Goal: Check status: Check status

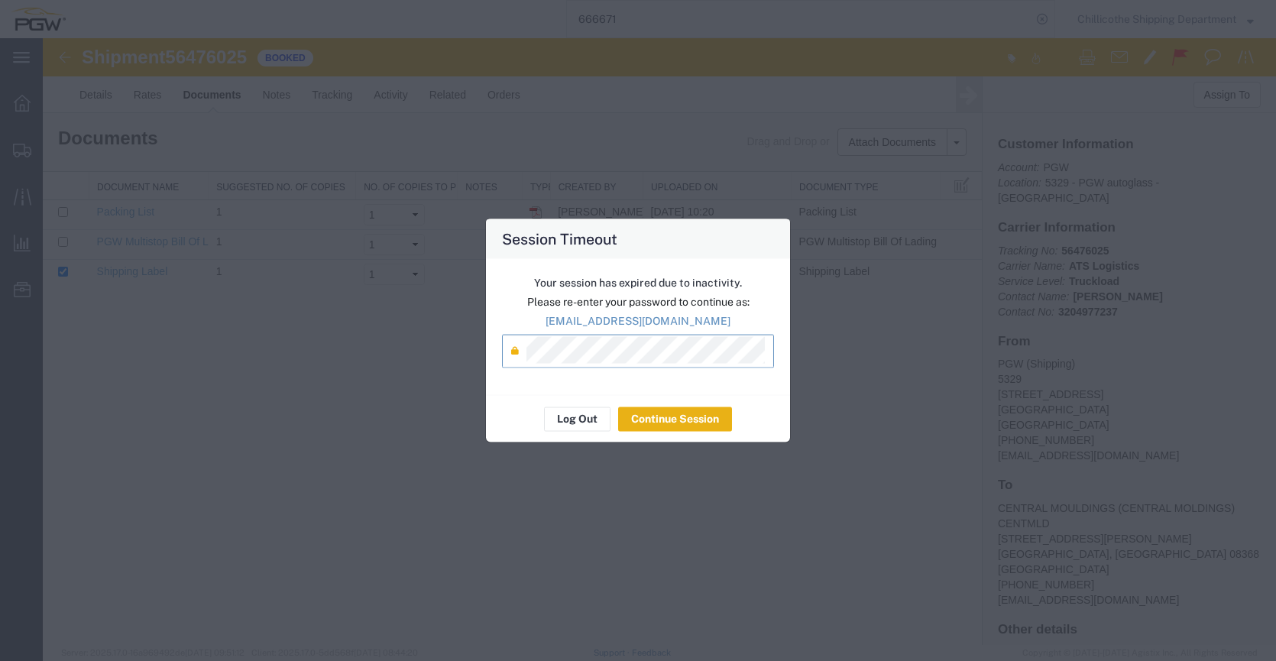
click at [674, 427] on button "Continue Session" at bounding box center [675, 419] width 114 height 24
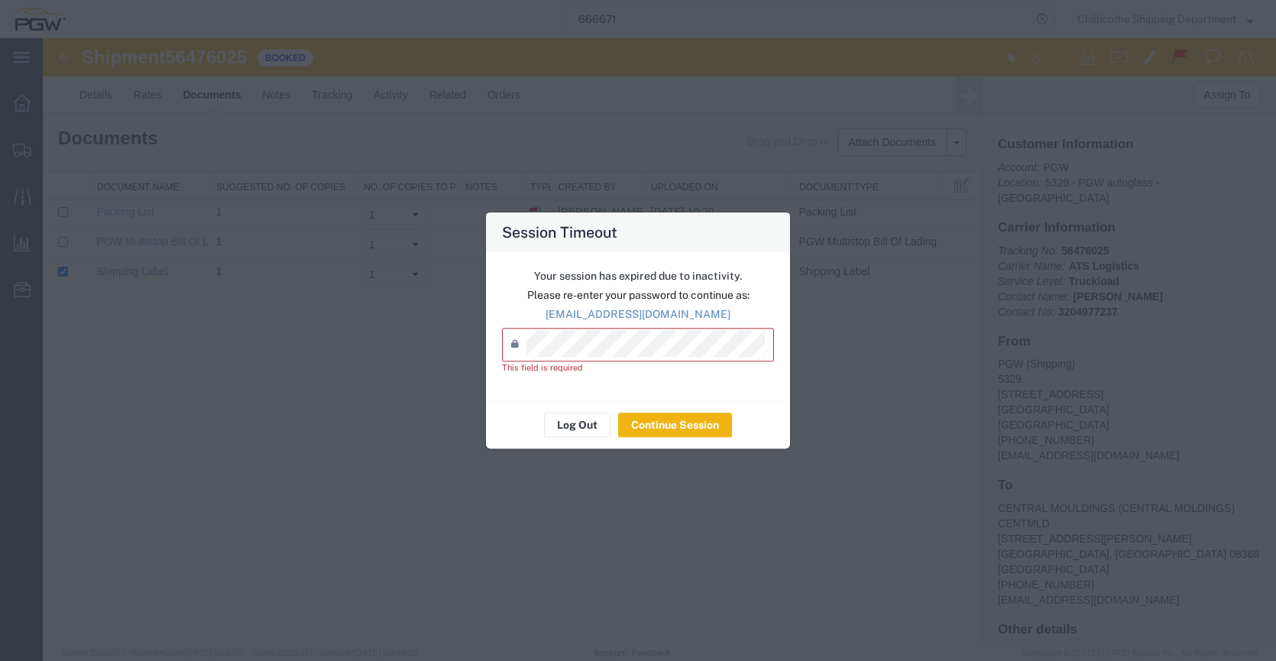
click at [628, 300] on p "Please re-enter your password to continue as:" at bounding box center [638, 295] width 272 height 16
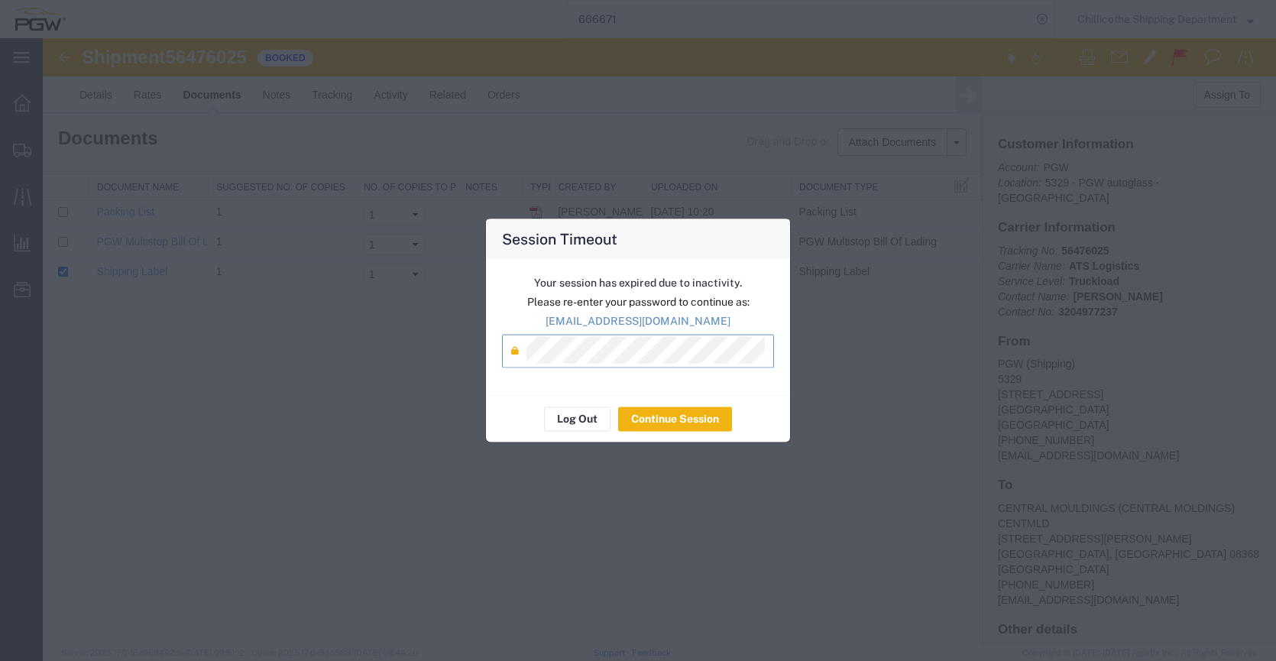
drag, startPoint x: 650, startPoint y: 378, endPoint x: 699, endPoint y: 403, distance: 54.4
click at [653, 378] on div "Your session has expired due to inactivity. Please re-enter your password to co…" at bounding box center [638, 326] width 304 height 136
click at [709, 409] on button "Continue Session" at bounding box center [675, 419] width 114 height 24
click at [705, 425] on div "Shipment 56476025 3 of 3 Booked Details Rates Documents Notes Tracking Activity…" at bounding box center [660, 341] width 1234 height 607
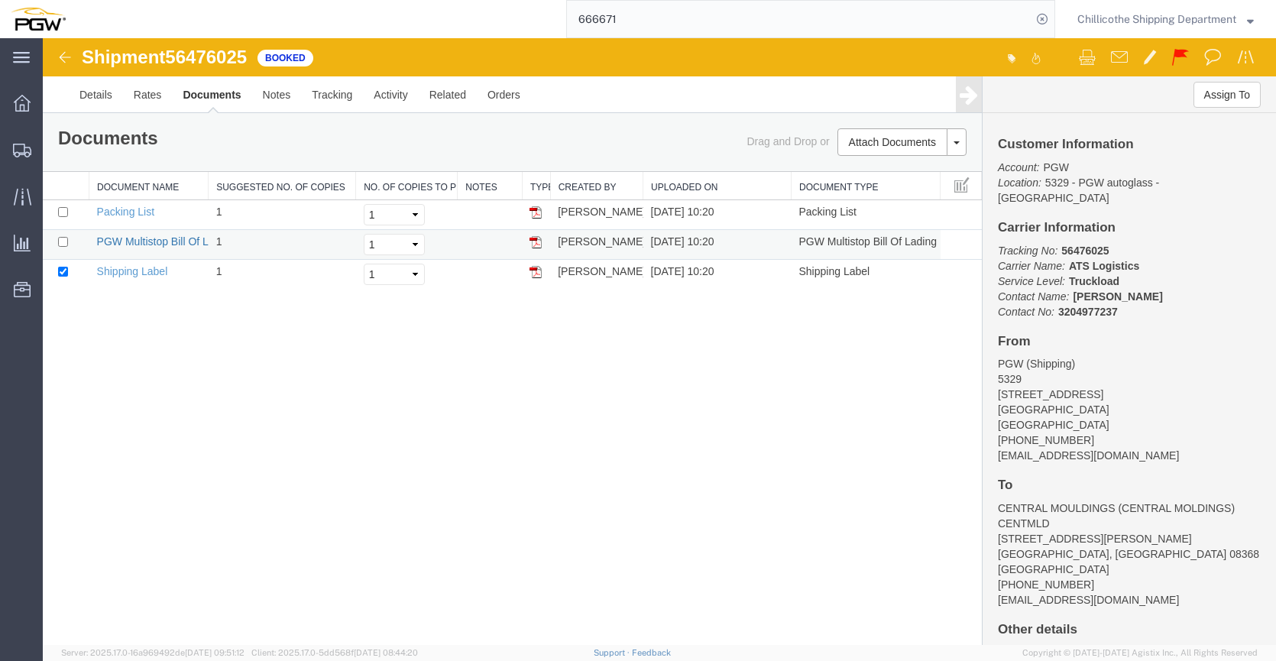
click at [169, 242] on link "PGW Multistop Bill Of Lading" at bounding box center [166, 241] width 138 height 12
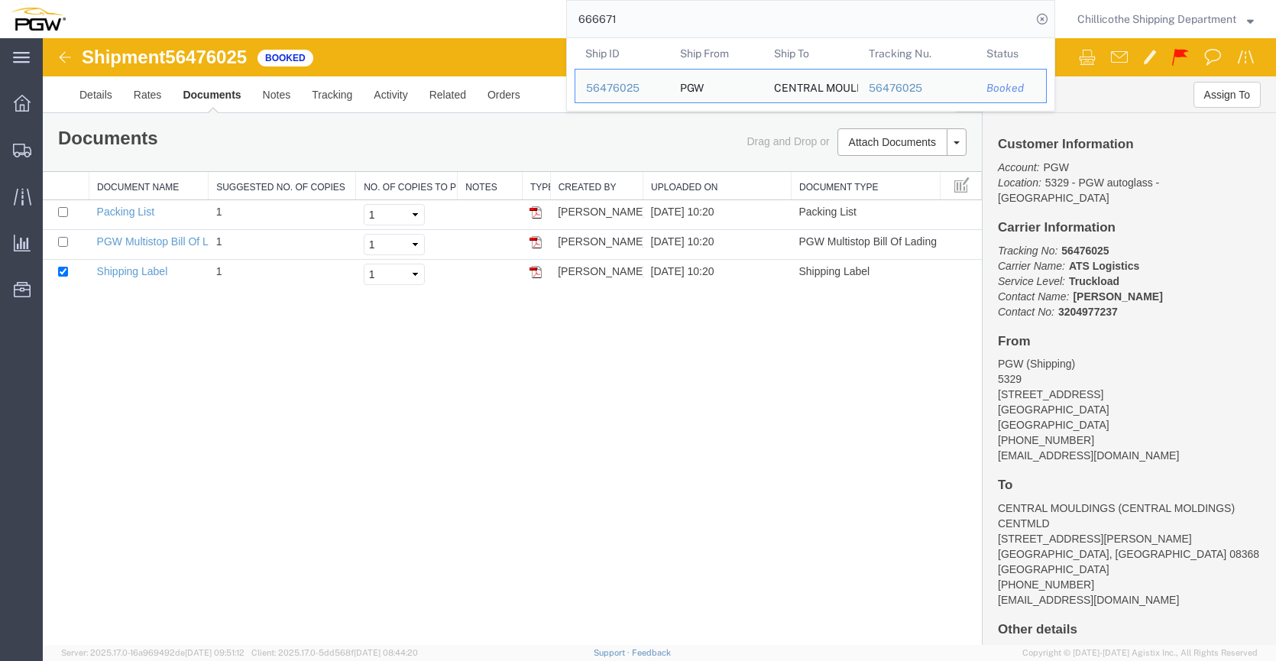
click at [696, 20] on input "666671" at bounding box center [799, 19] width 465 height 37
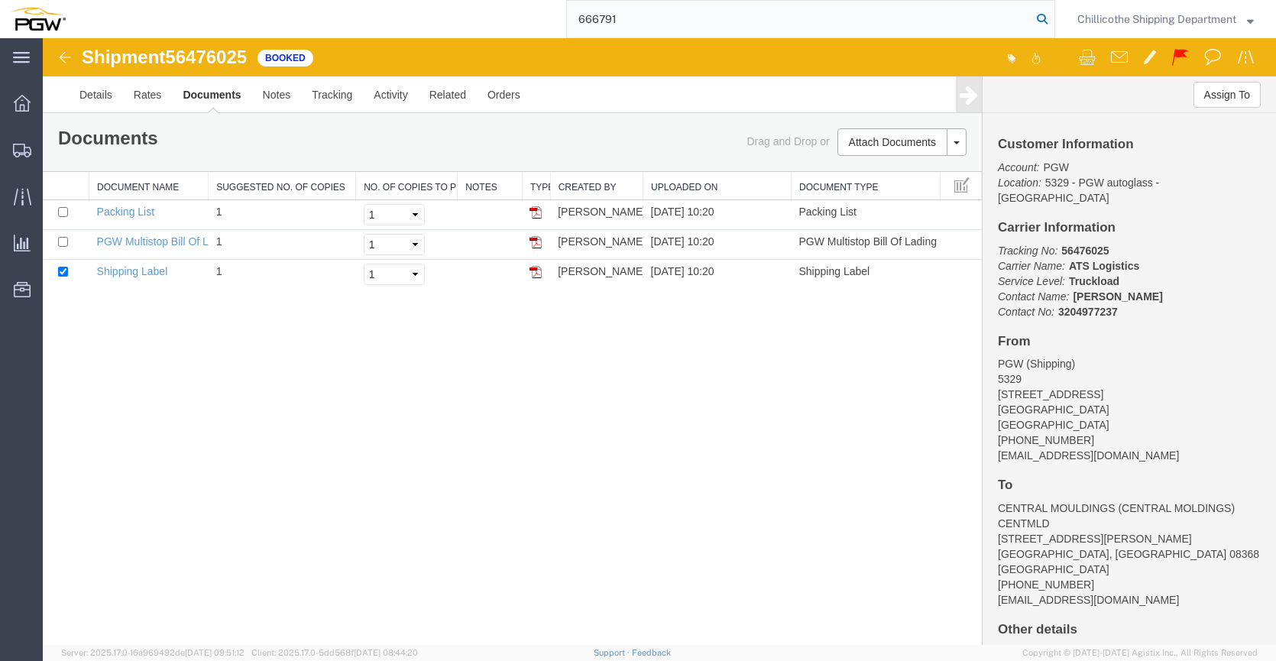
type input "666791"
click at [1041, 20] on icon at bounding box center [1042, 18] width 21 height 21
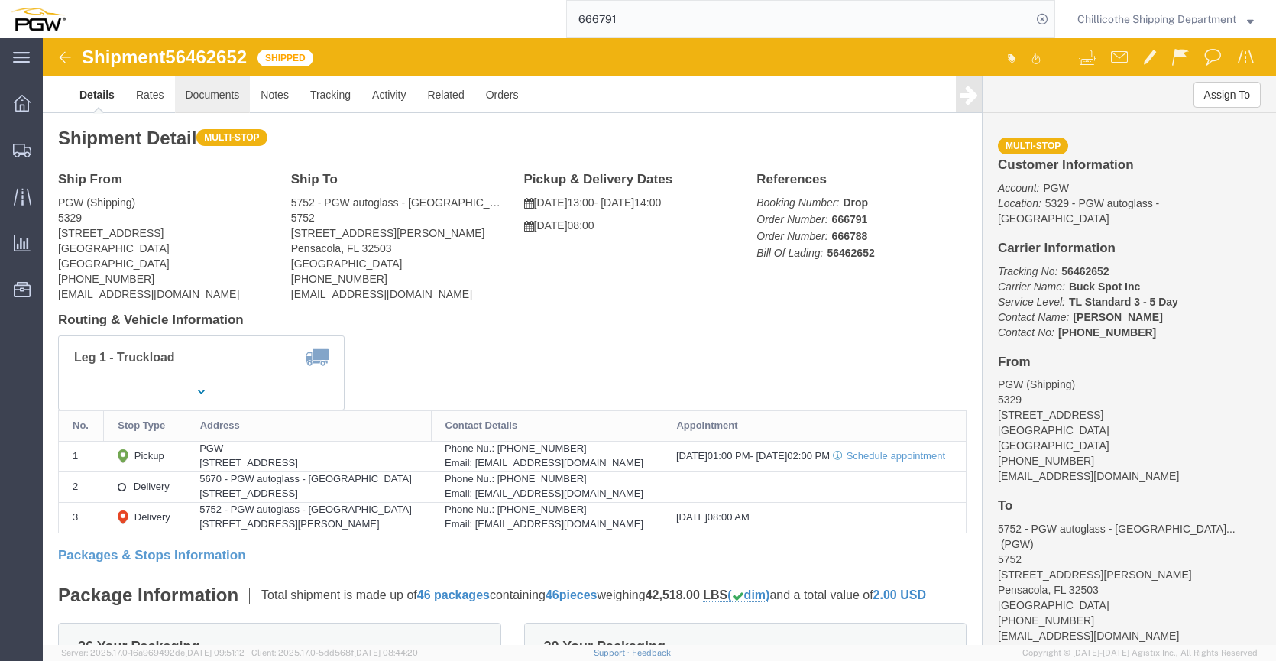
click link "Documents"
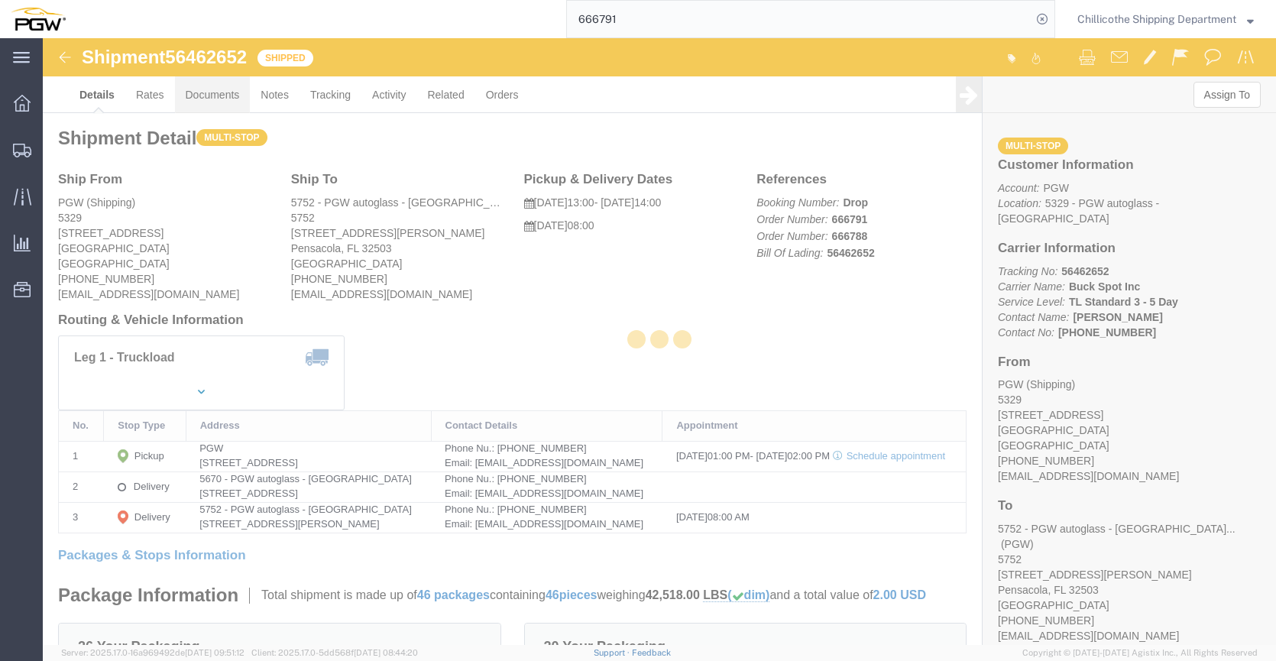
click at [206, 100] on div at bounding box center [660, 341] width 1234 height 607
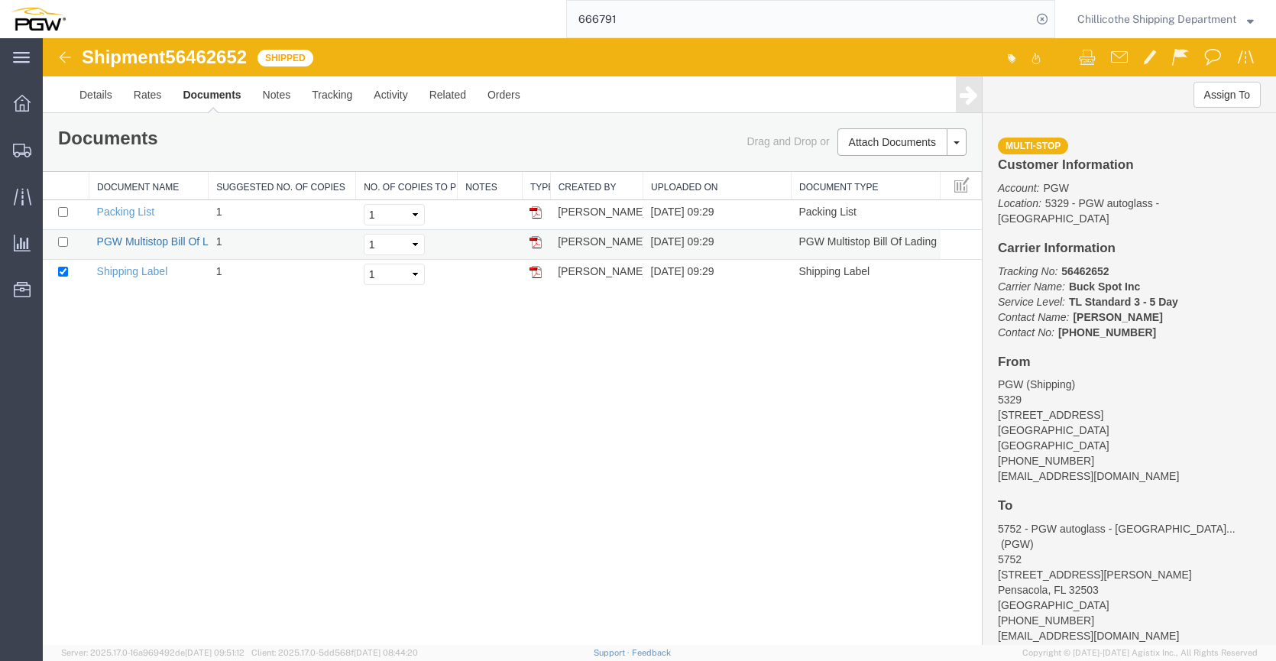
click at [138, 238] on link "PGW Multistop Bill Of Lading" at bounding box center [166, 241] width 138 height 12
